Goal: Find specific page/section: Find specific page/section

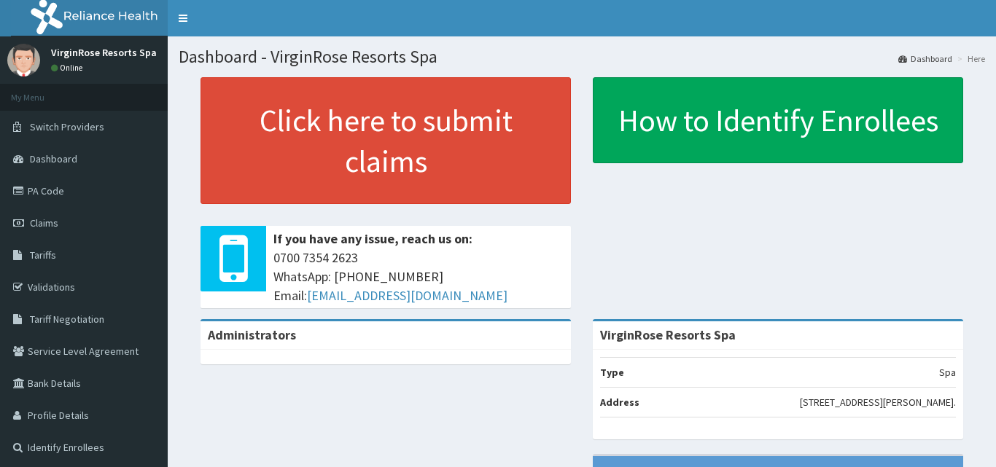
click at [65, 190] on link "PA Code" at bounding box center [84, 191] width 168 height 32
click at [64, 196] on link "PA Code" at bounding box center [84, 191] width 168 height 32
click at [57, 224] on span "Claims" at bounding box center [44, 223] width 28 height 13
click at [55, 198] on link "PA Code" at bounding box center [84, 191] width 168 height 32
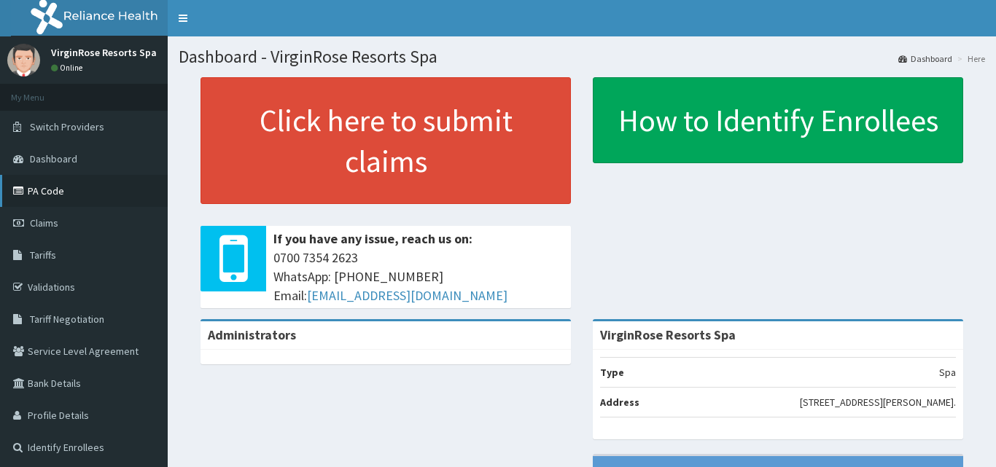
click at [55, 198] on link "PA Code" at bounding box center [84, 191] width 168 height 32
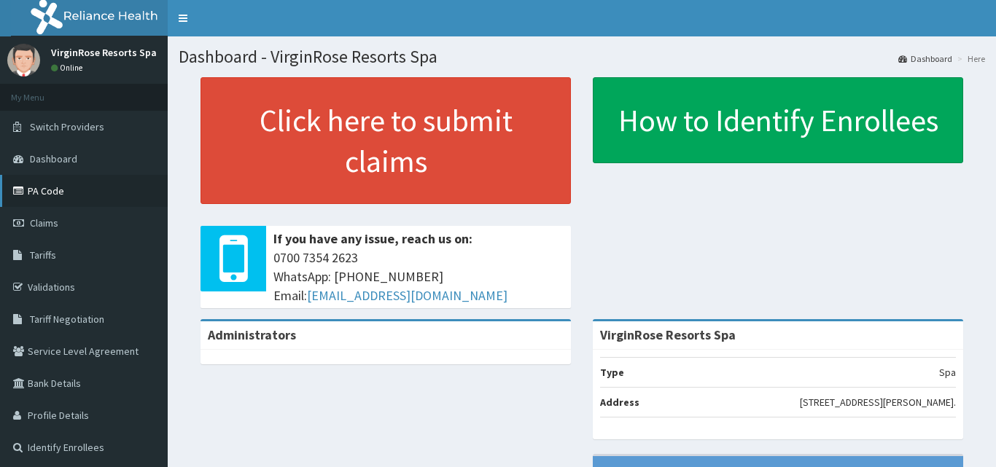
click at [55, 198] on link "PA Code" at bounding box center [84, 191] width 168 height 32
